Goal: Transaction & Acquisition: Obtain resource

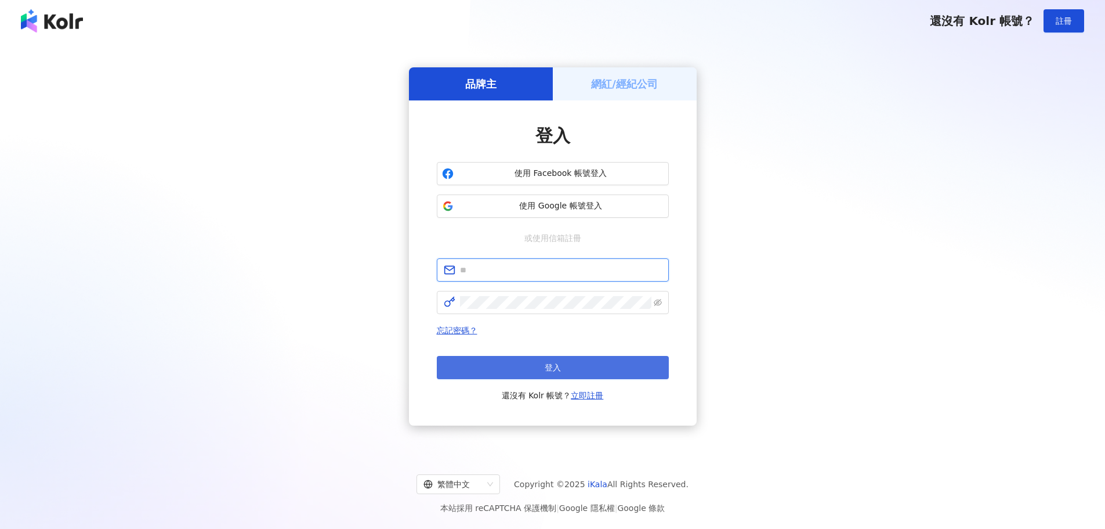
type input "**********"
click at [569, 365] on button "登入" at bounding box center [553, 367] width 232 height 23
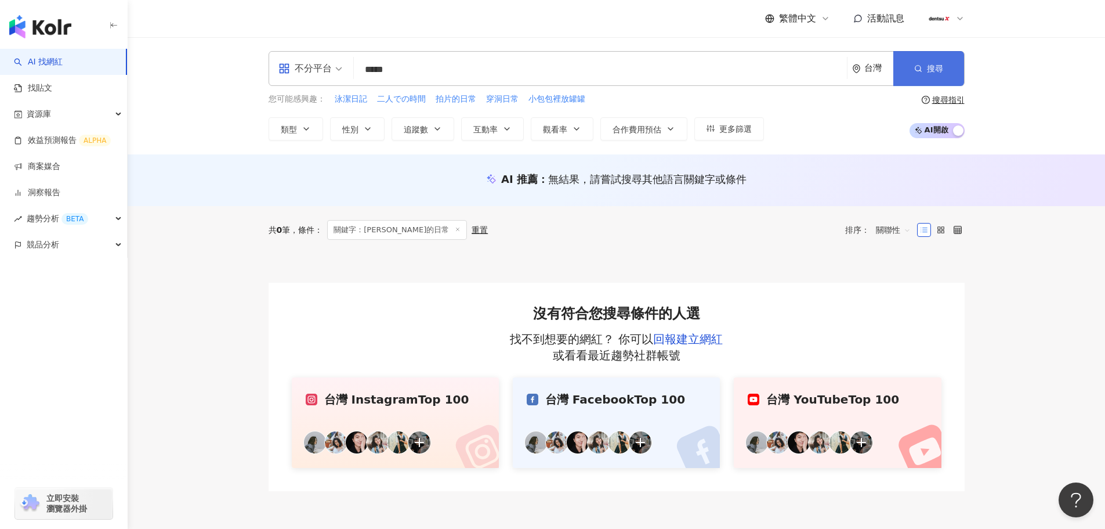
click at [917, 70] on icon "button" at bounding box center [918, 68] width 8 height 8
click at [917, 68] on icon "button" at bounding box center [918, 68] width 8 height 8
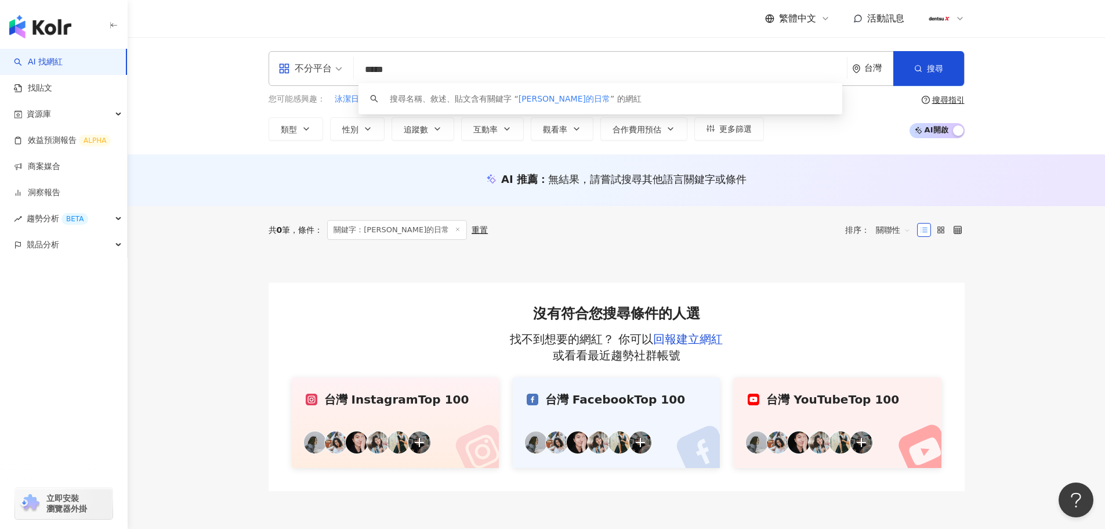
drag, startPoint x: 426, startPoint y: 67, endPoint x: 320, endPoint y: 69, distance: 105.6
click at [320, 69] on div "不分平台 ***** 台灣 搜尋 keyword 搜尋名稱、敘述、貼文含有關鍵字 “ 玲木的日常 ” 的網紅" at bounding box center [617, 68] width 696 height 35
paste input "*****"
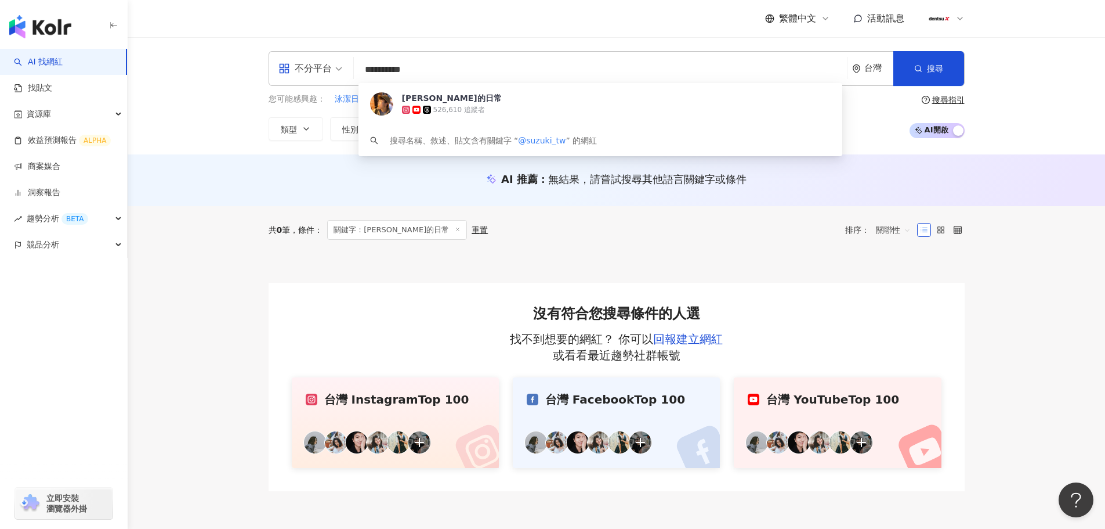
click at [371, 71] on input "**********" at bounding box center [601, 70] width 484 height 22
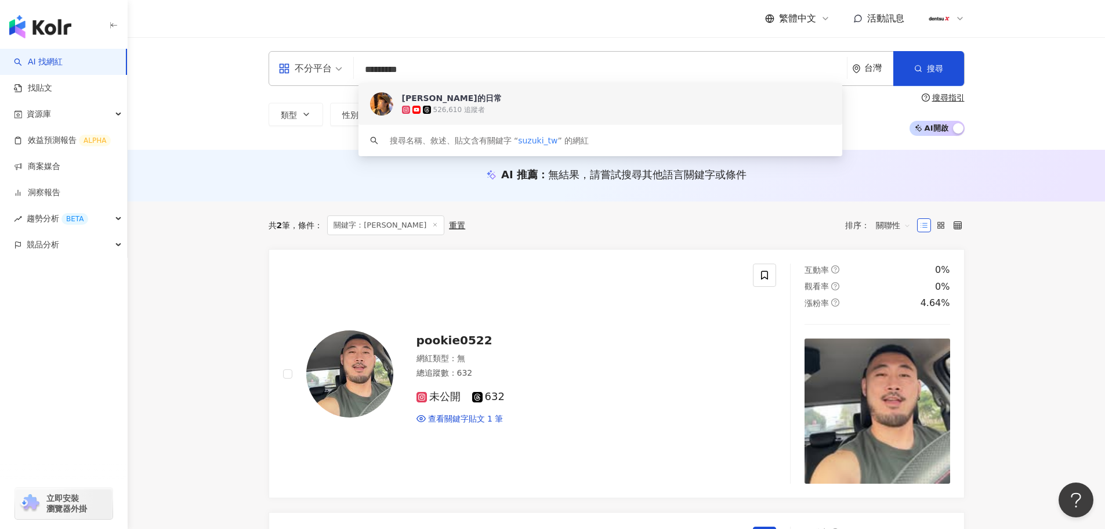
drag, startPoint x: 449, startPoint y: 68, endPoint x: 268, endPoint y: 55, distance: 181.5
click at [267, 55] on div "不分平台 ********* 台灣 搜尋 2209a4bf-3bcd-4285-9b99-1a2d0e19618f keyword 鈴木的日常 526,610…" at bounding box center [616, 93] width 743 height 85
paste input "search"
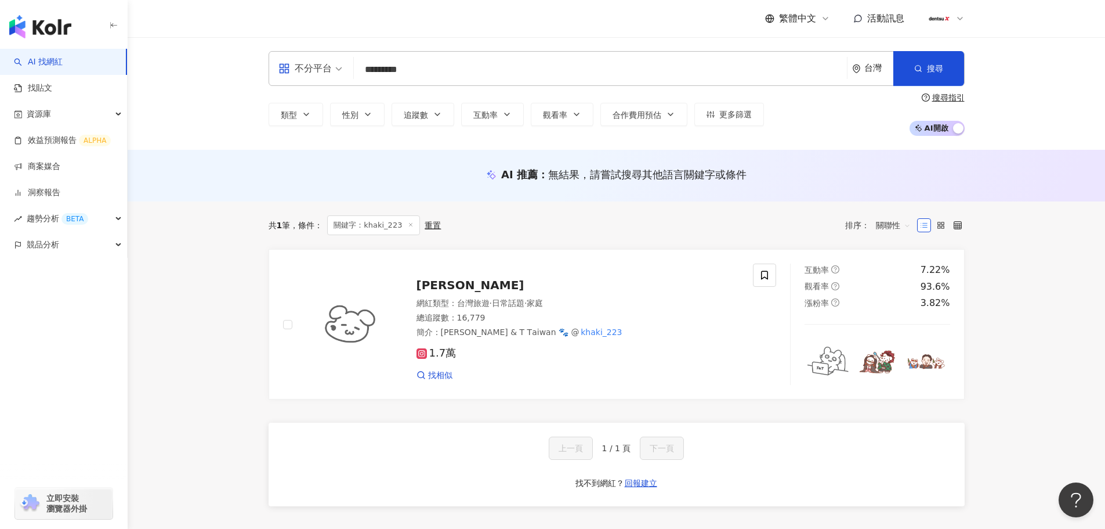
type input "*********"
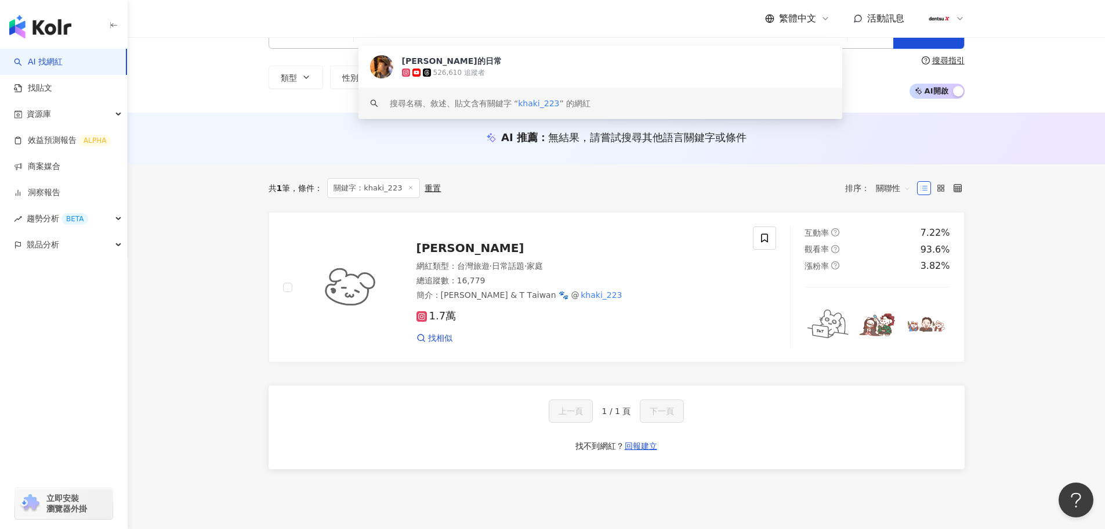
scroll to position [58, 0]
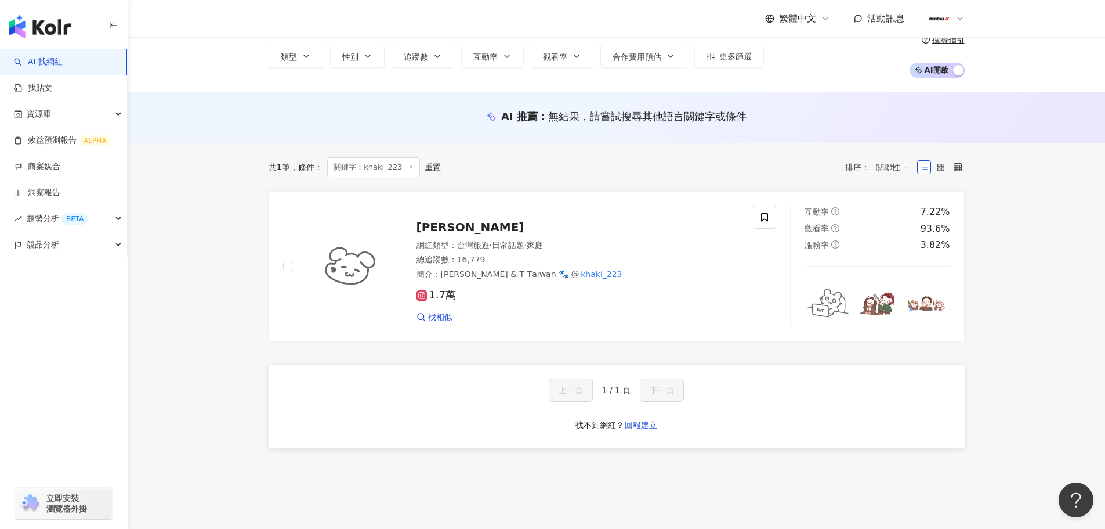
click at [251, 160] on div "共 1 筆 條件 ： 關鍵字：khaki_223 重置 排序： 關聯性 鈴　木 網紅類型 ： 台灣旅遊 · 日常話題 · 家庭 總追蹤數 ： 16,779 簡…" at bounding box center [616, 310] width 743 height 334
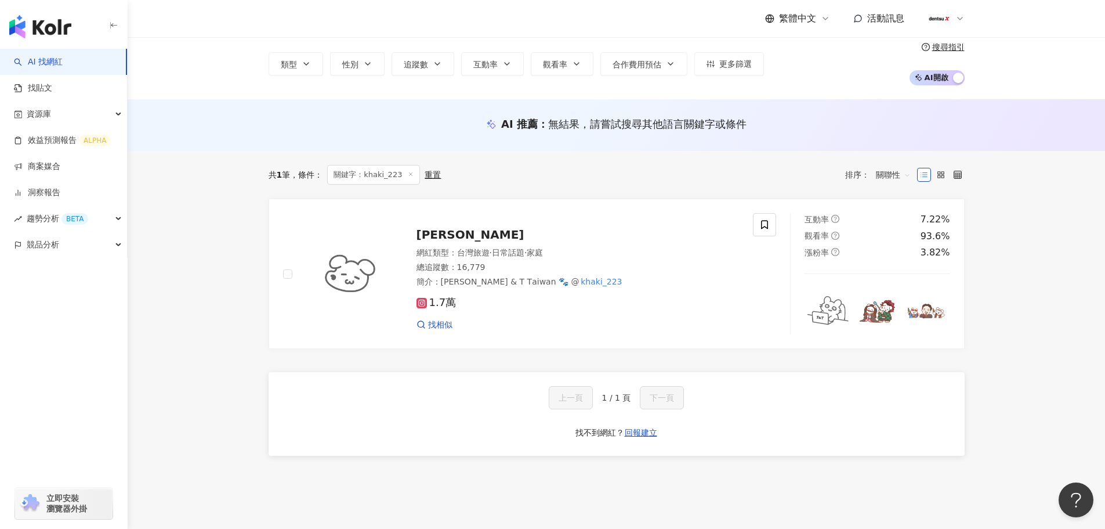
scroll to position [0, 0]
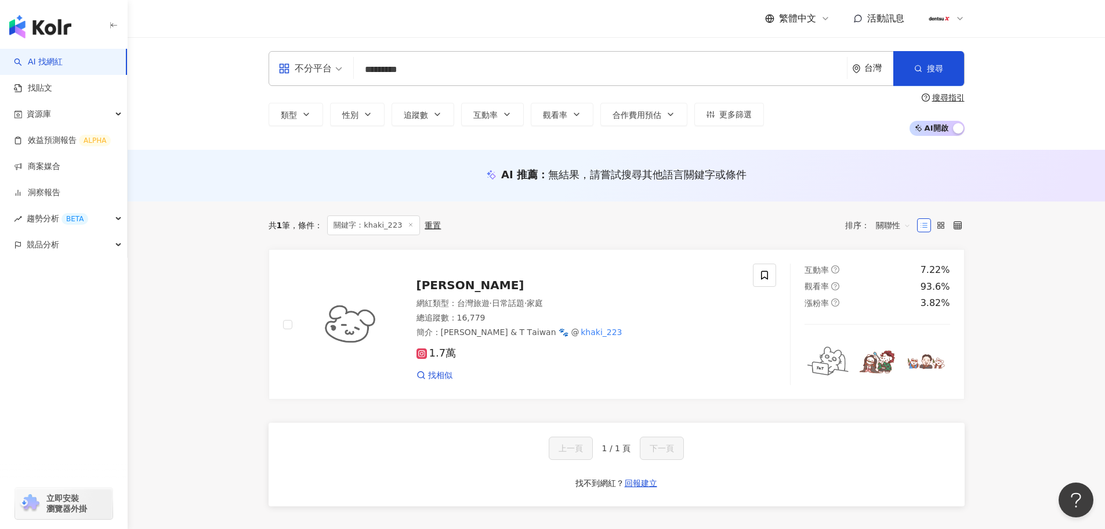
click at [418, 75] on input "*********" at bounding box center [601, 70] width 484 height 22
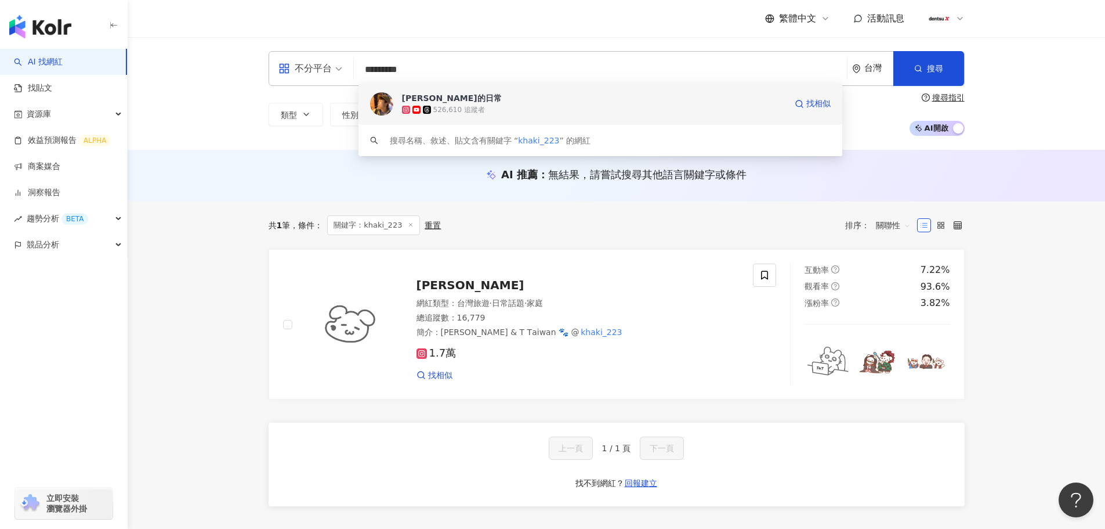
click at [420, 92] on div "[PERSON_NAME]的日常" at bounding box center [452, 98] width 100 height 12
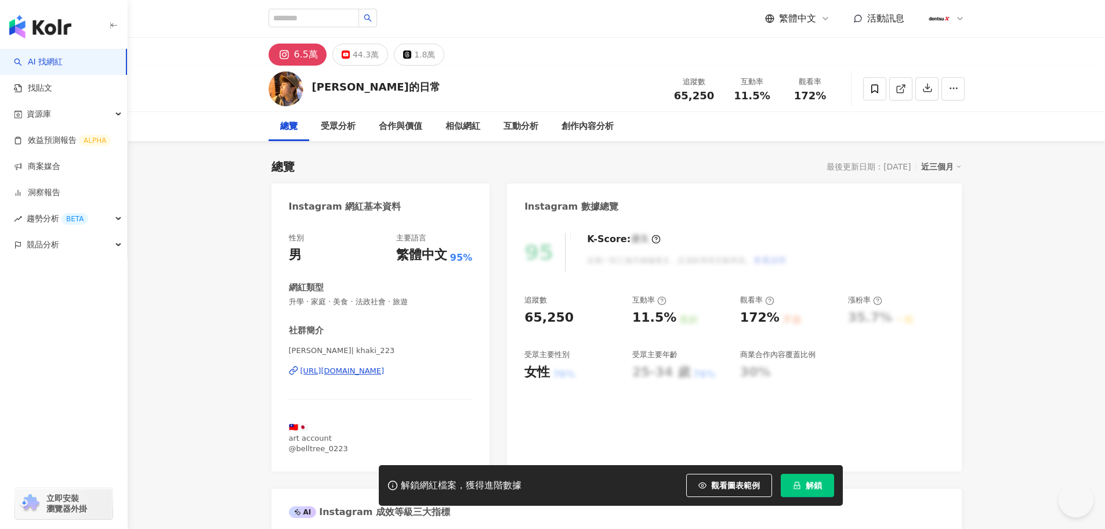
click at [812, 483] on span "解鎖" at bounding box center [814, 484] width 16 height 9
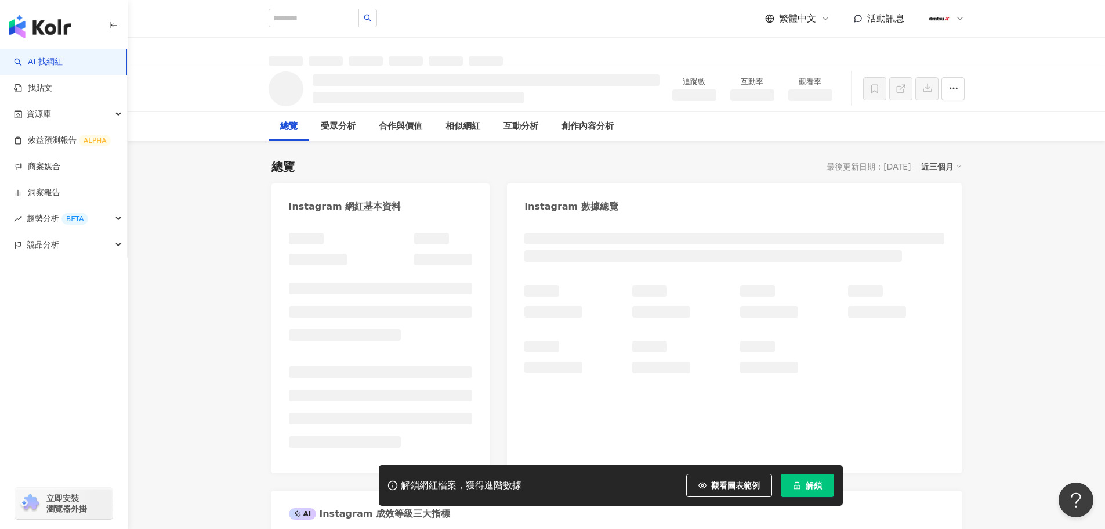
scroll to position [174, 0]
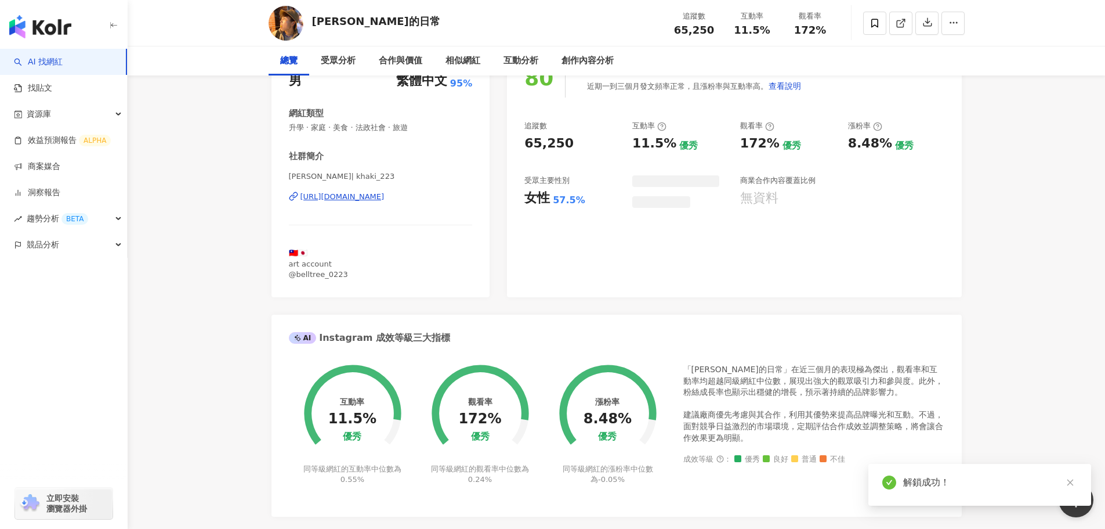
scroll to position [58, 0]
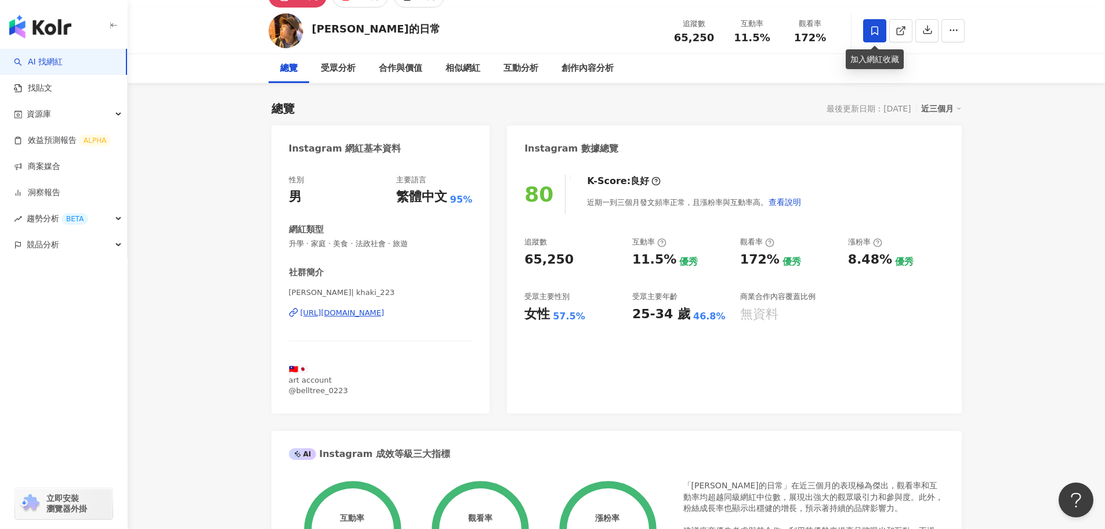
click at [865, 33] on span at bounding box center [874, 30] width 23 height 23
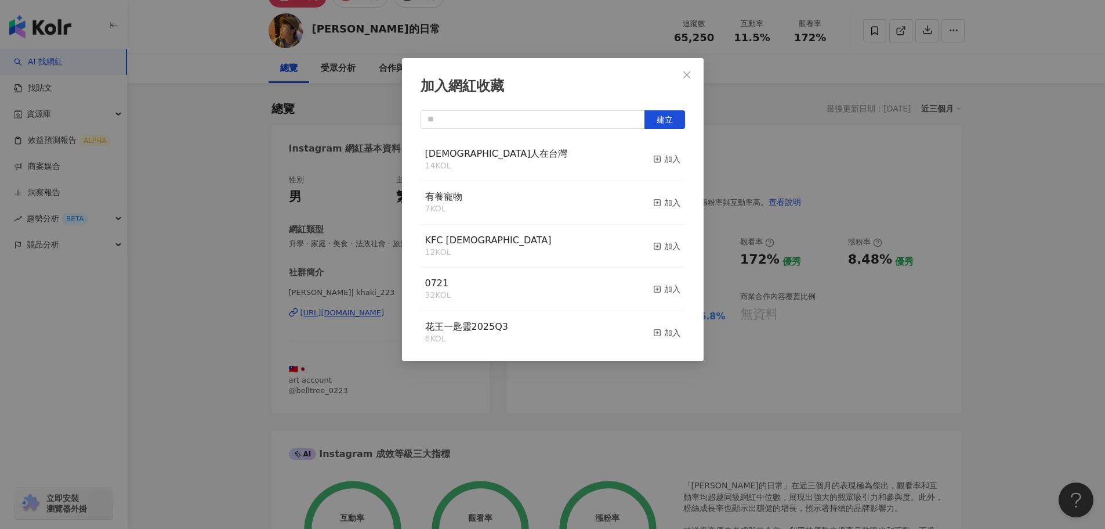
click at [548, 155] on div "[DEMOGRAPHIC_DATA]人在台灣 14 KOL 加入" at bounding box center [553, 160] width 265 height 44
click at [653, 156] on icon "button" at bounding box center [657, 159] width 8 height 8
click at [196, 385] on div "加入網紅收藏 建立 日本人在台灣 15 KOL 已加入 有養寵物 7 KOL 加入 KFC [DATE] 12 KOL 加入 0721 32 KOL 加入 花…" at bounding box center [552, 264] width 1105 height 529
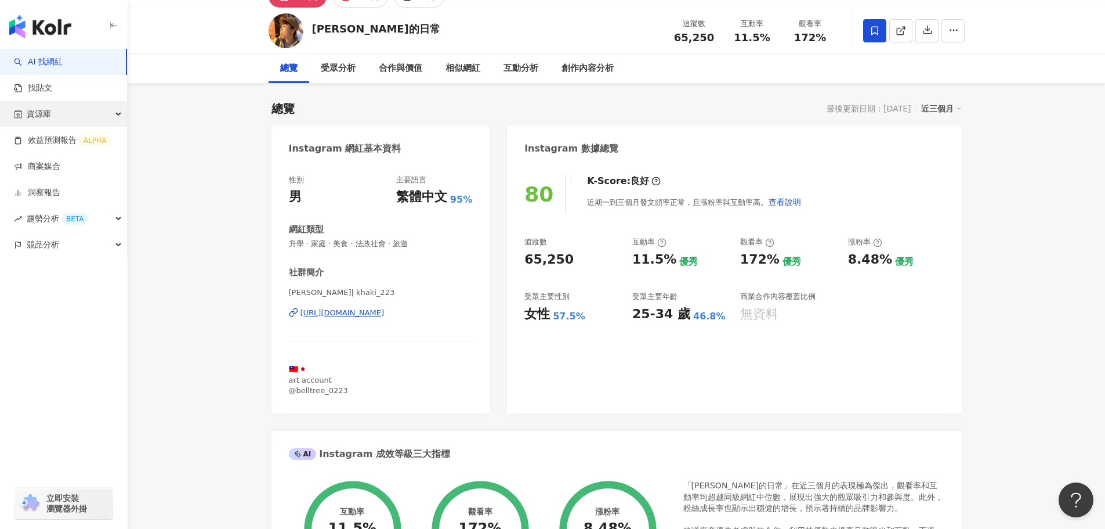
click at [45, 112] on span "資源庫" at bounding box center [39, 114] width 24 height 26
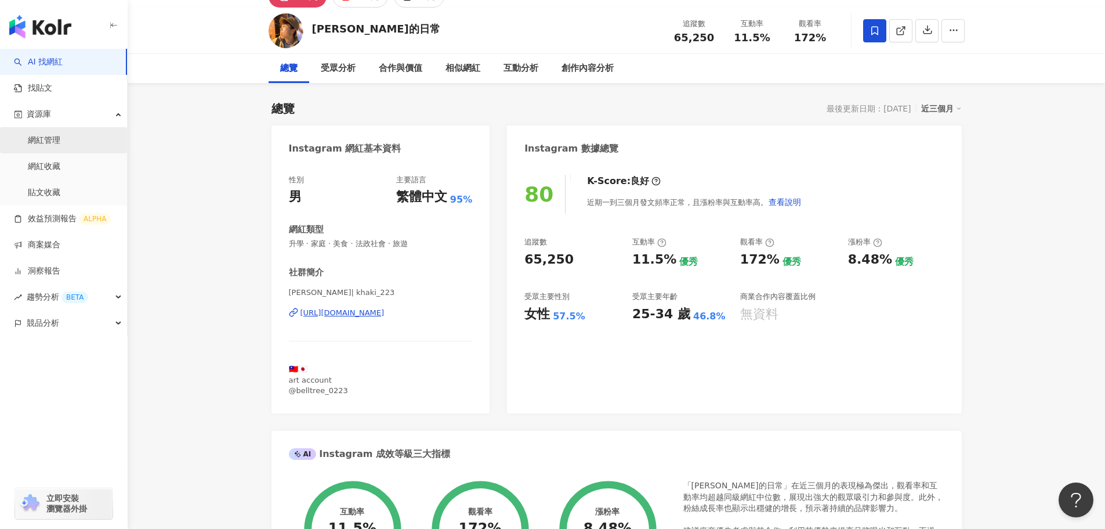
click at [55, 135] on link "網紅管理" at bounding box center [44, 141] width 32 height 12
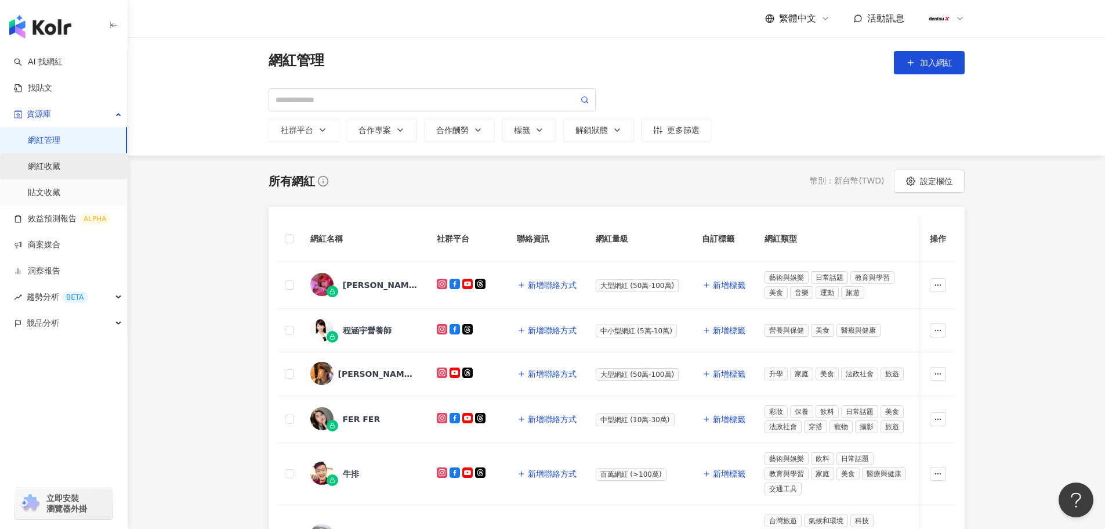
click at [36, 161] on link "網紅收藏" at bounding box center [44, 167] width 32 height 12
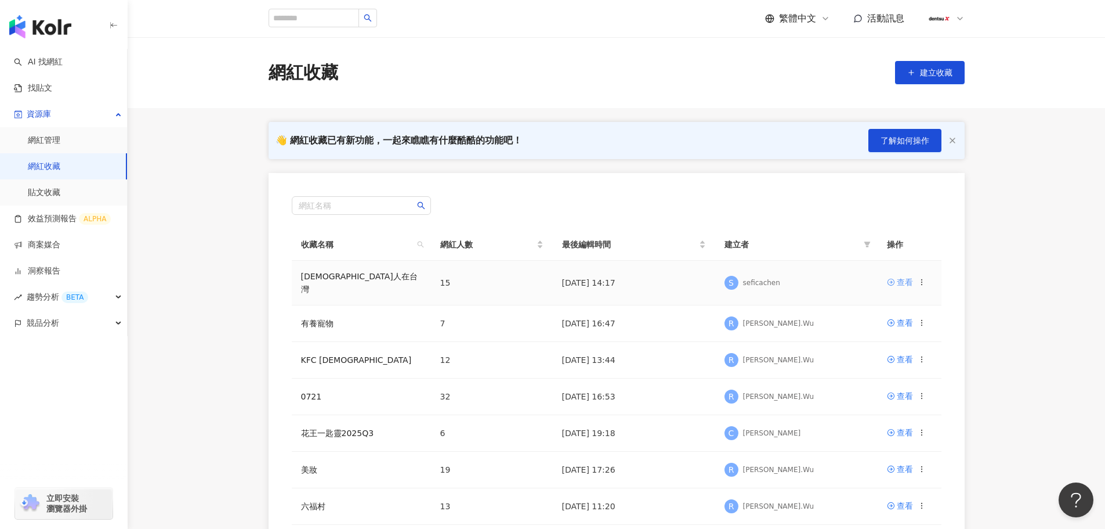
click at [902, 282] on div "查看" at bounding box center [905, 282] width 16 height 13
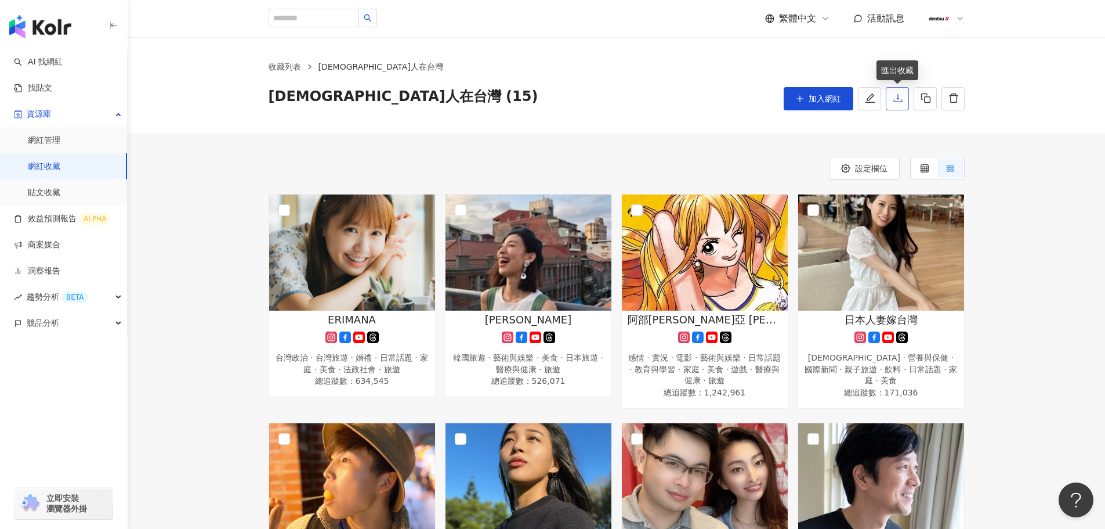
click at [892, 102] on button "button" at bounding box center [897, 98] width 23 height 23
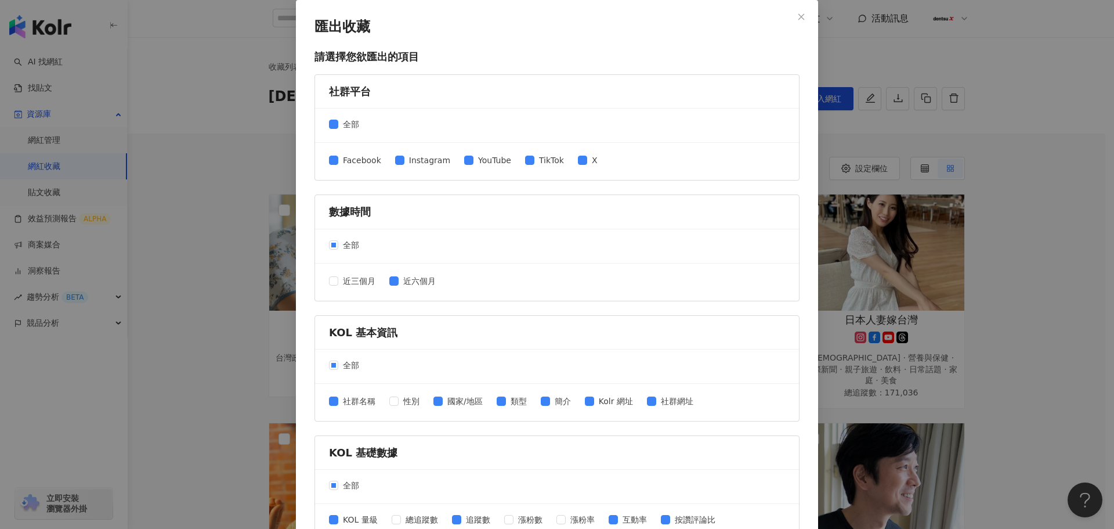
drag, startPoint x: 179, startPoint y: 297, endPoint x: 230, endPoint y: 265, distance: 60.0
click at [179, 297] on div "匯出收藏 請選擇您欲匯出的項目 社群平台 全部 Facebook Instagram YouTube TikTok X 數據時間 全部 近三個月 近六個月 K…" at bounding box center [557, 264] width 1114 height 529
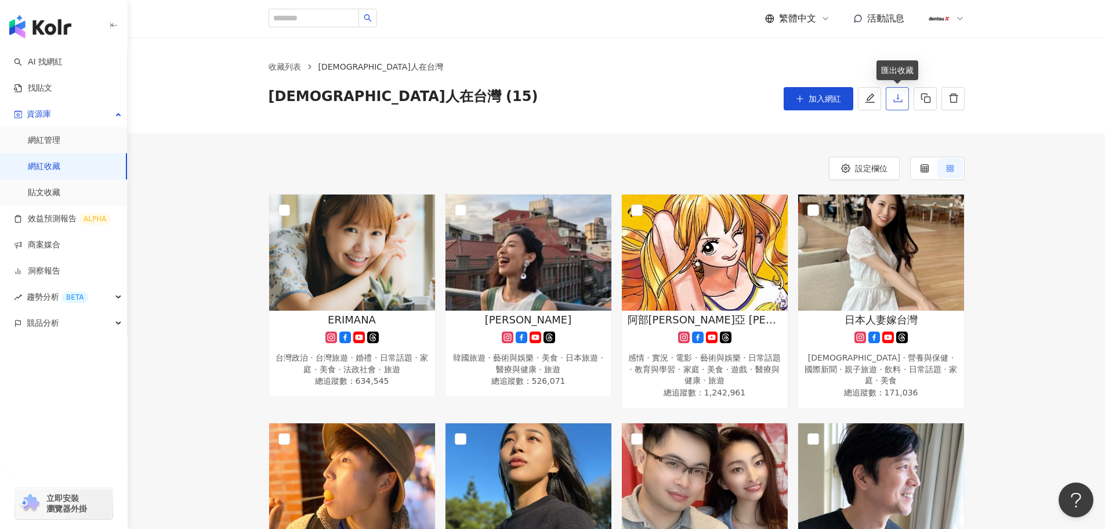
click at [896, 100] on icon "download" at bounding box center [898, 98] width 10 height 10
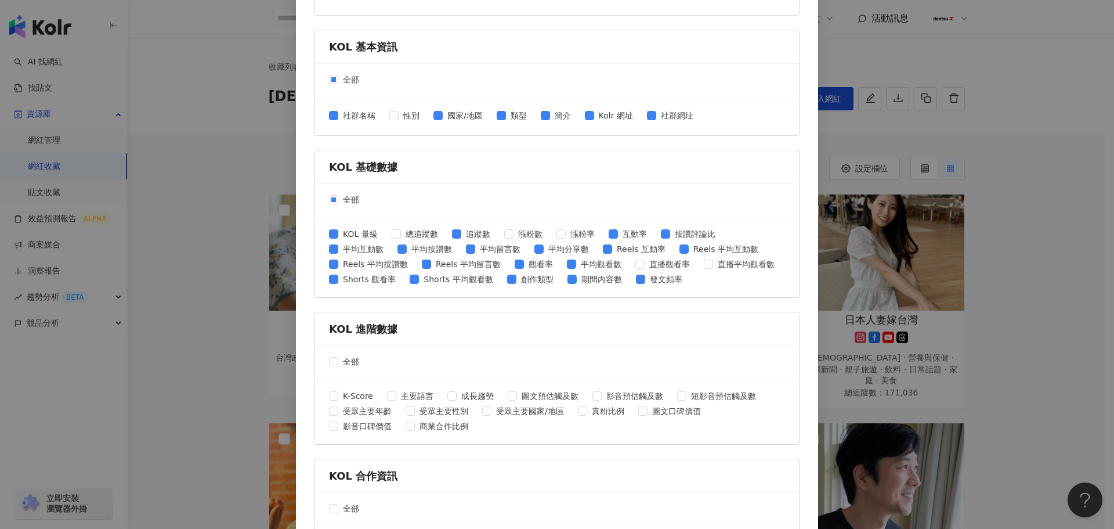
scroll to position [290, 0]
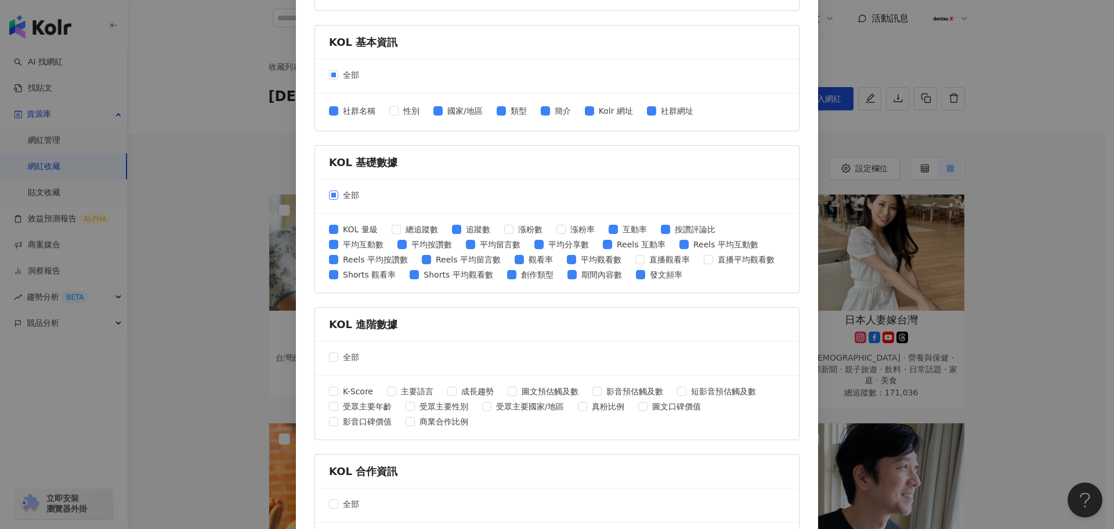
click at [331, 200] on label "全部" at bounding box center [346, 195] width 35 height 13
click at [689, 245] on span "Reels 平均互動數" at bounding box center [726, 244] width 74 height 13
click at [444, 227] on div "KOL 量級 總追蹤數 追蹤數 漲粉數 漲粉率 互動率 按讚評論比 平均互動數 平均按讚數 平均留言數 平均分享數 Reels 互動率 Reels 平均互動數…" at bounding box center [557, 253] width 456 height 60
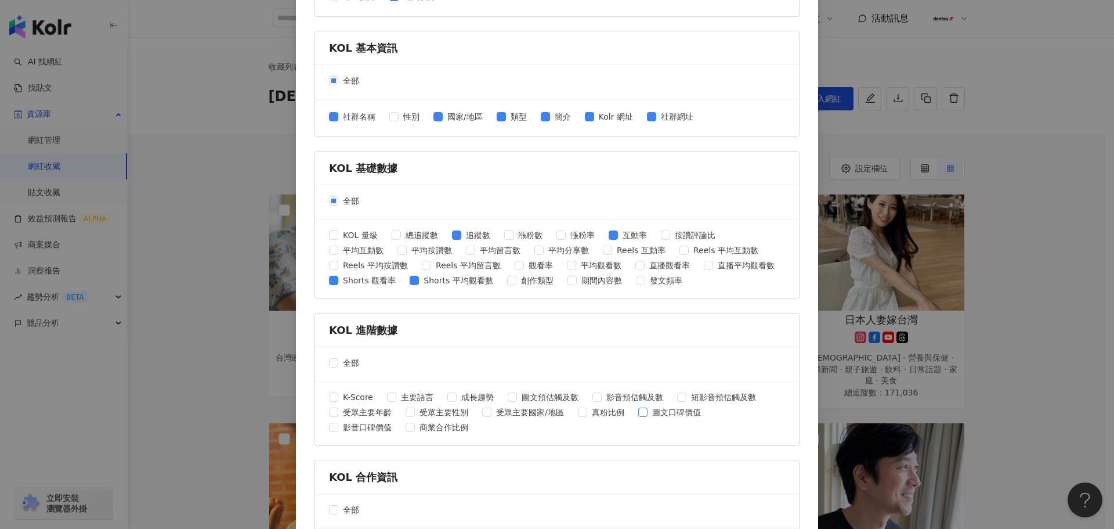
scroll to position [256, 0]
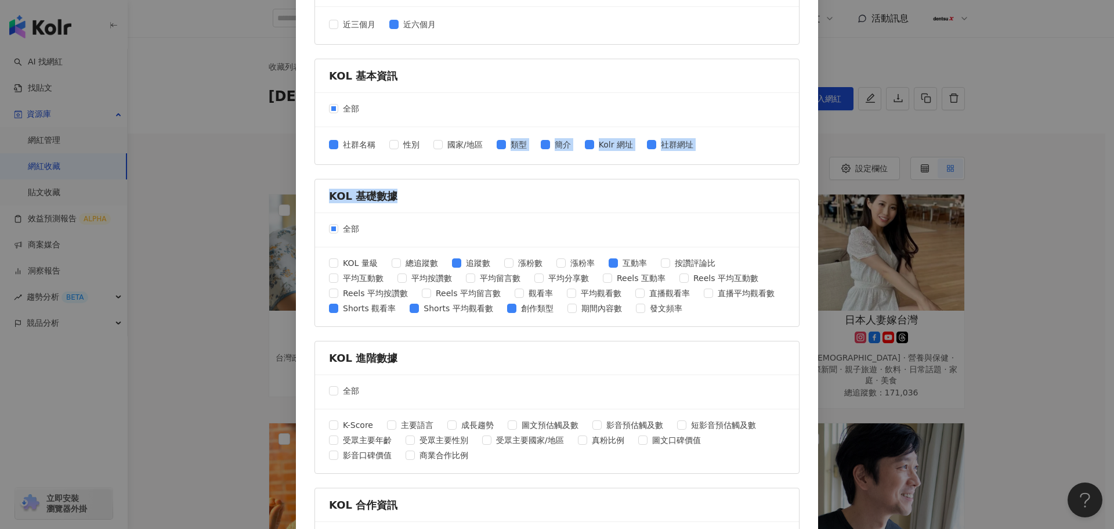
drag, startPoint x: 497, startPoint y: 149, endPoint x: 606, endPoint y: 170, distance: 111.2
click at [621, 173] on form "社群平台 全部 Facebook Instagram YouTube TikTok X 數據時間 全部 近三個月 近六個月 KOL 基本資訊 全部 社群名稱 …" at bounding box center [556, 206] width 485 height 776
click at [606, 170] on form "社群平台 全部 Facebook Instagram YouTube TikTok X 數據時間 全部 近三個月 近六個月 KOL 基本資訊 全部 社群名稱 …" at bounding box center [556, 206] width 485 height 776
click at [594, 147] on span "Kolr 網址" at bounding box center [616, 144] width 44 height 13
click at [506, 147] on span "類型" at bounding box center [519, 144] width 26 height 13
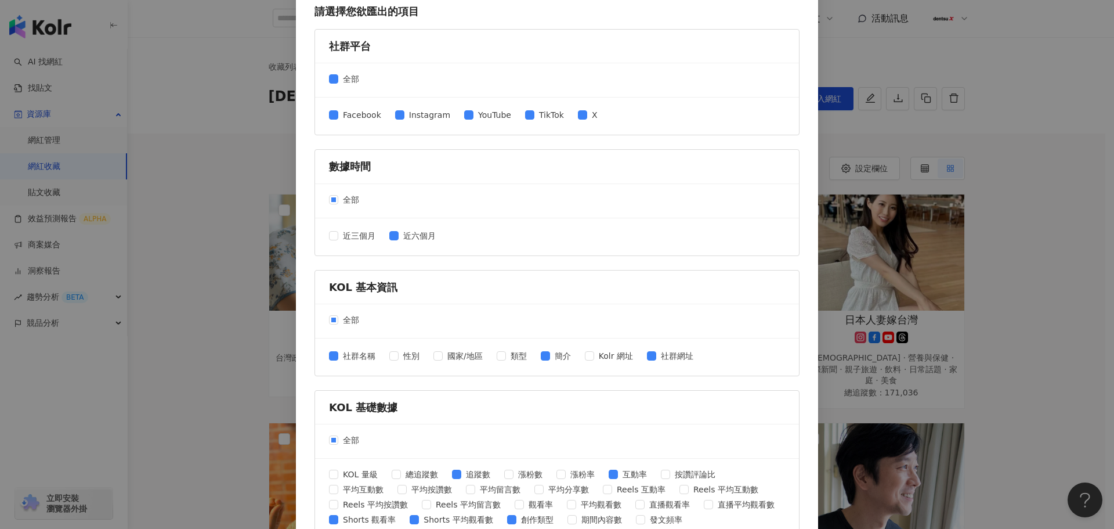
scroll to position [24, 0]
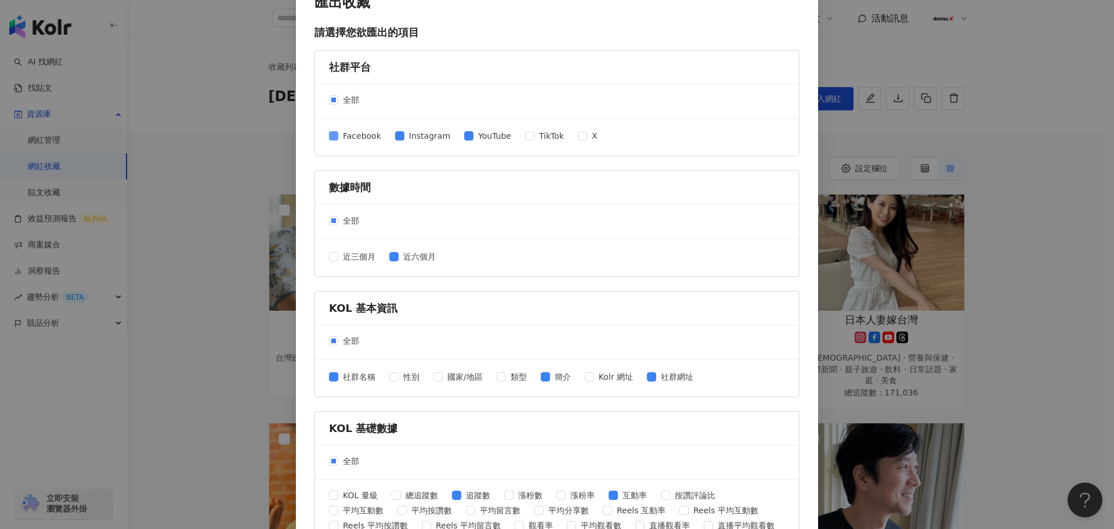
click at [333, 136] on span at bounding box center [333, 135] width 9 height 9
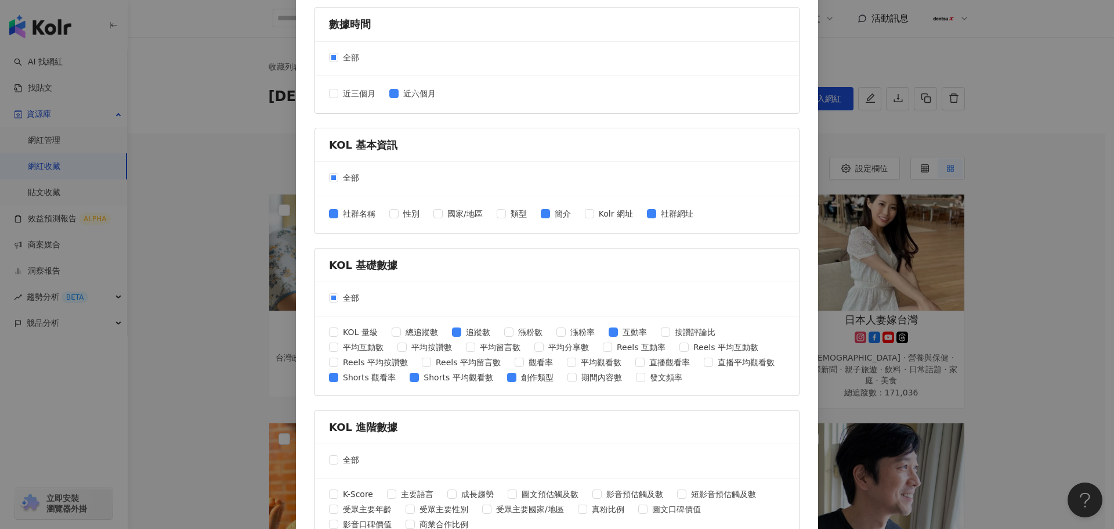
scroll to position [198, 0]
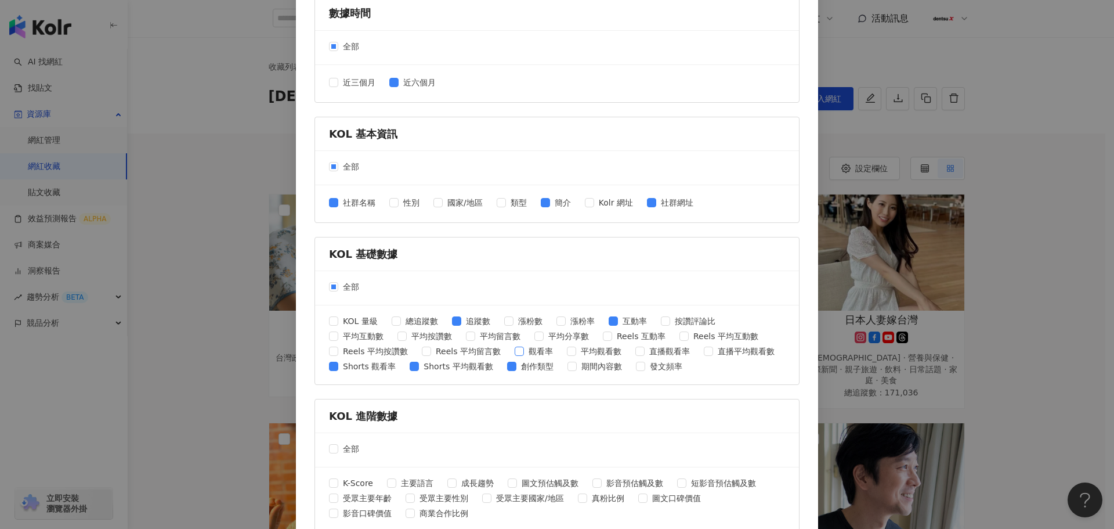
click at [515, 354] on span at bounding box center [519, 350] width 9 height 9
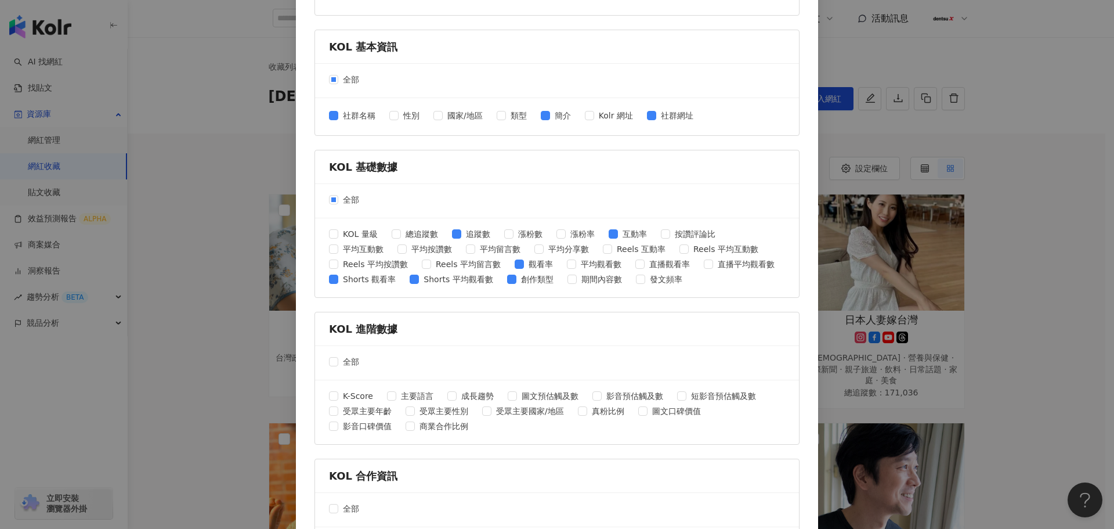
scroll to position [372, 0]
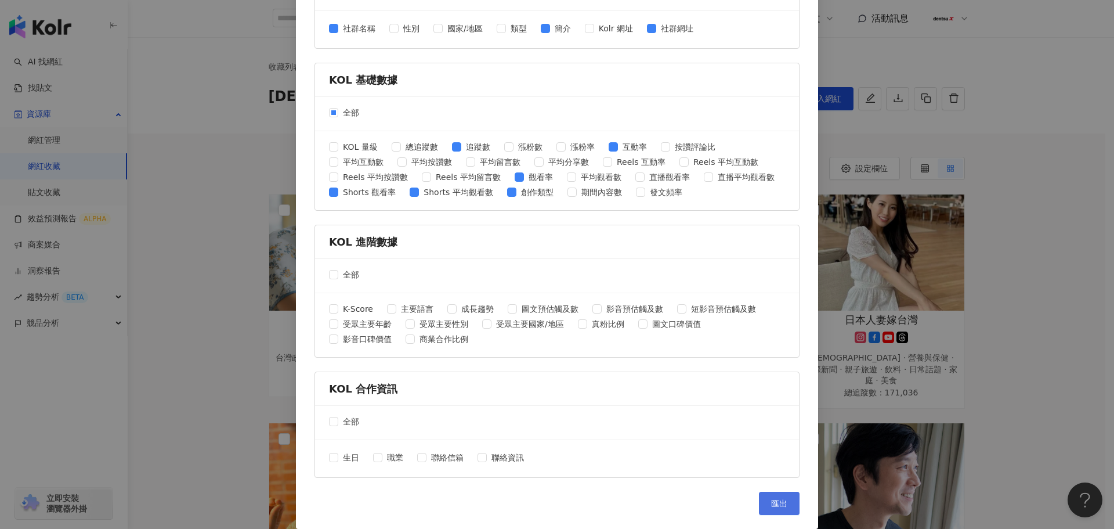
click at [776, 501] on span "匯出" at bounding box center [779, 502] width 16 height 9
